Goal: Information Seeking & Learning: Learn about a topic

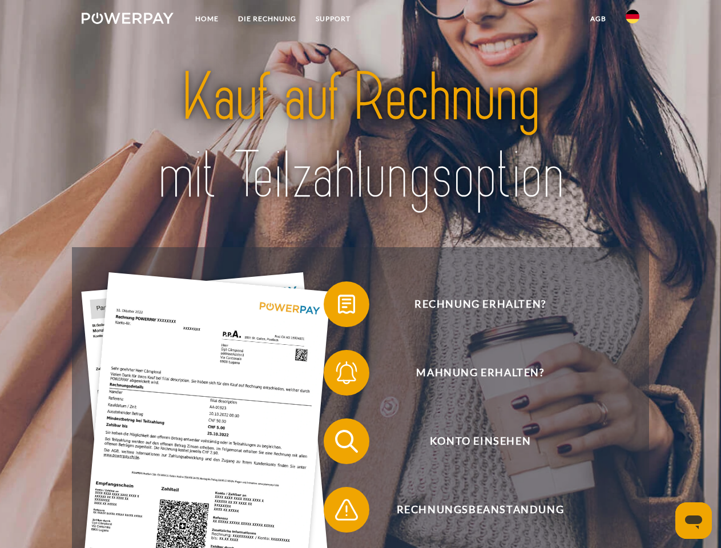
click at [127, 20] on img at bounding box center [128, 18] width 92 height 11
click at [632, 20] on img at bounding box center [633, 17] width 14 height 14
click at [598, 19] on link "agb" at bounding box center [597, 19] width 35 height 21
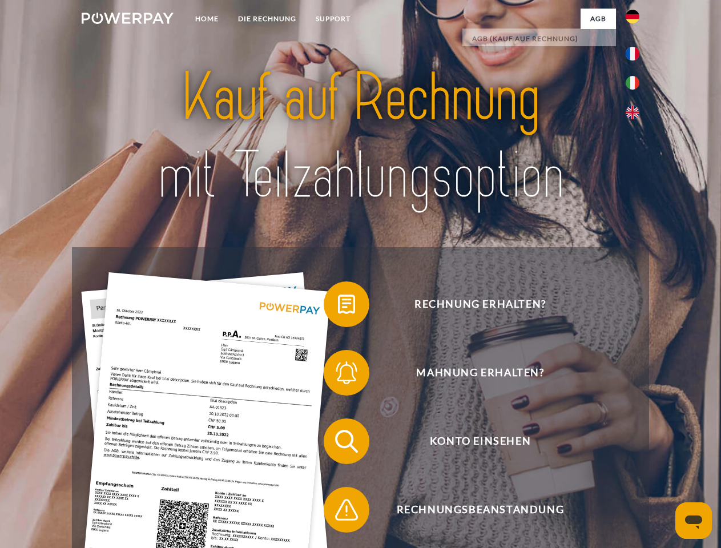
click at [338, 307] on span at bounding box center [329, 304] width 57 height 57
click at [338, 375] on span at bounding box center [329, 372] width 57 height 57
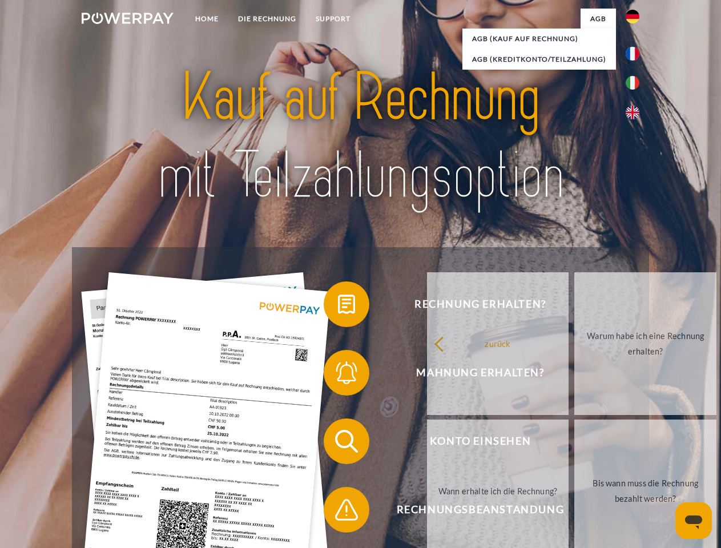
click at [574, 443] on link "Bis wann muss die Rechnung bezahlt werden?" at bounding box center [645, 491] width 142 height 143
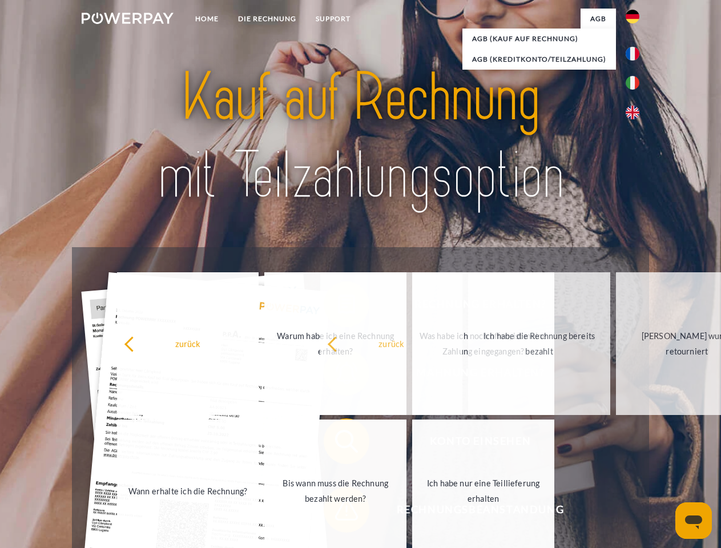
click at [338, 512] on span at bounding box center [329, 509] width 57 height 57
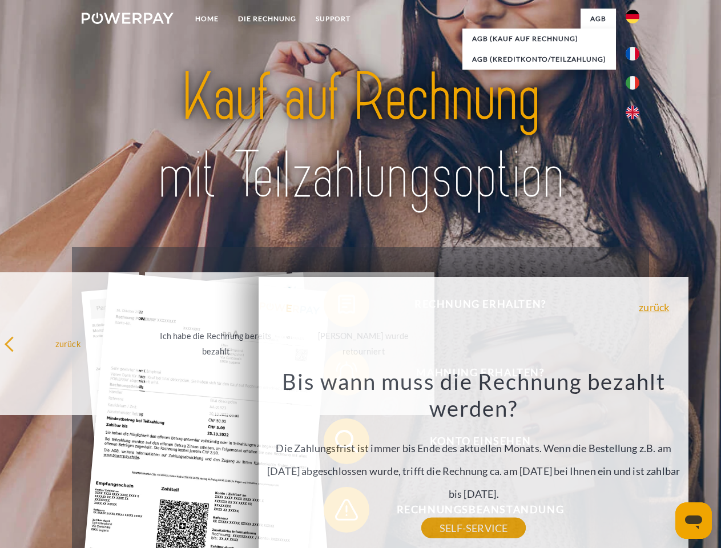
click at [693, 521] on icon "Messaging-Fenster öffnen" at bounding box center [693, 522] width 17 height 14
